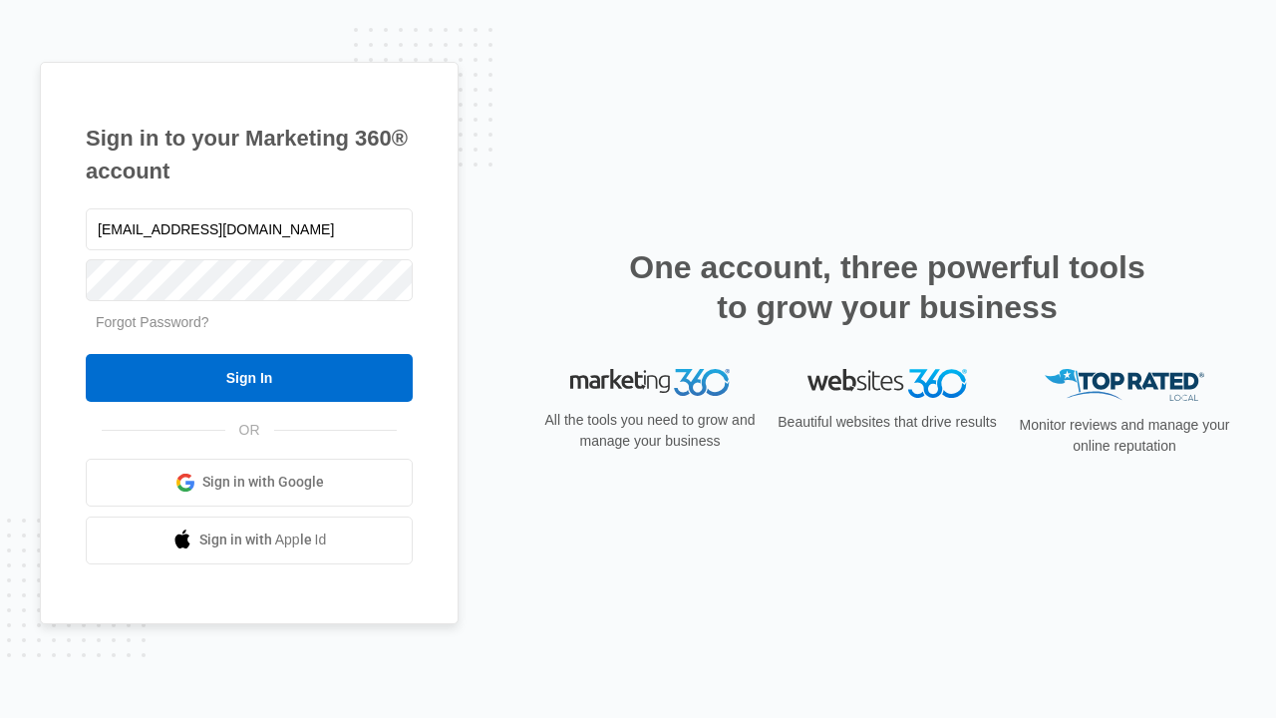
type input "dankie614@gmail.com"
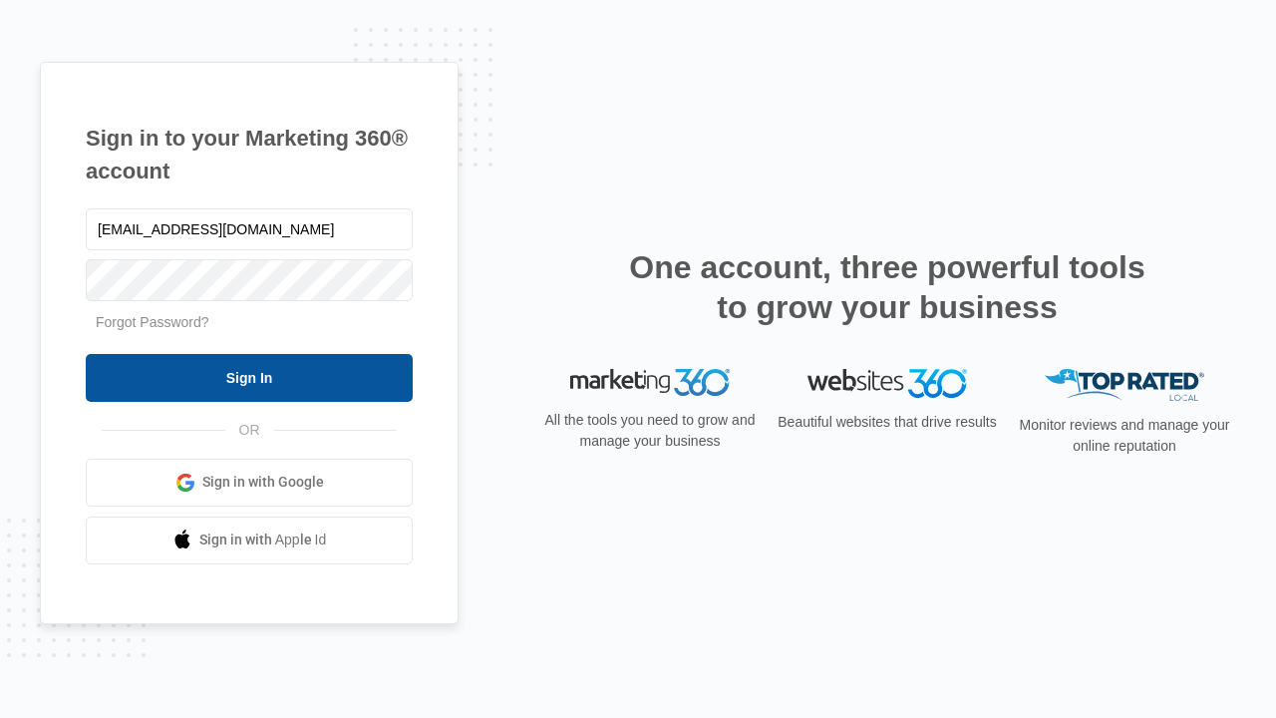
click at [249, 377] on input "Sign In" at bounding box center [249, 378] width 327 height 48
